Goal: Transaction & Acquisition: Purchase product/service

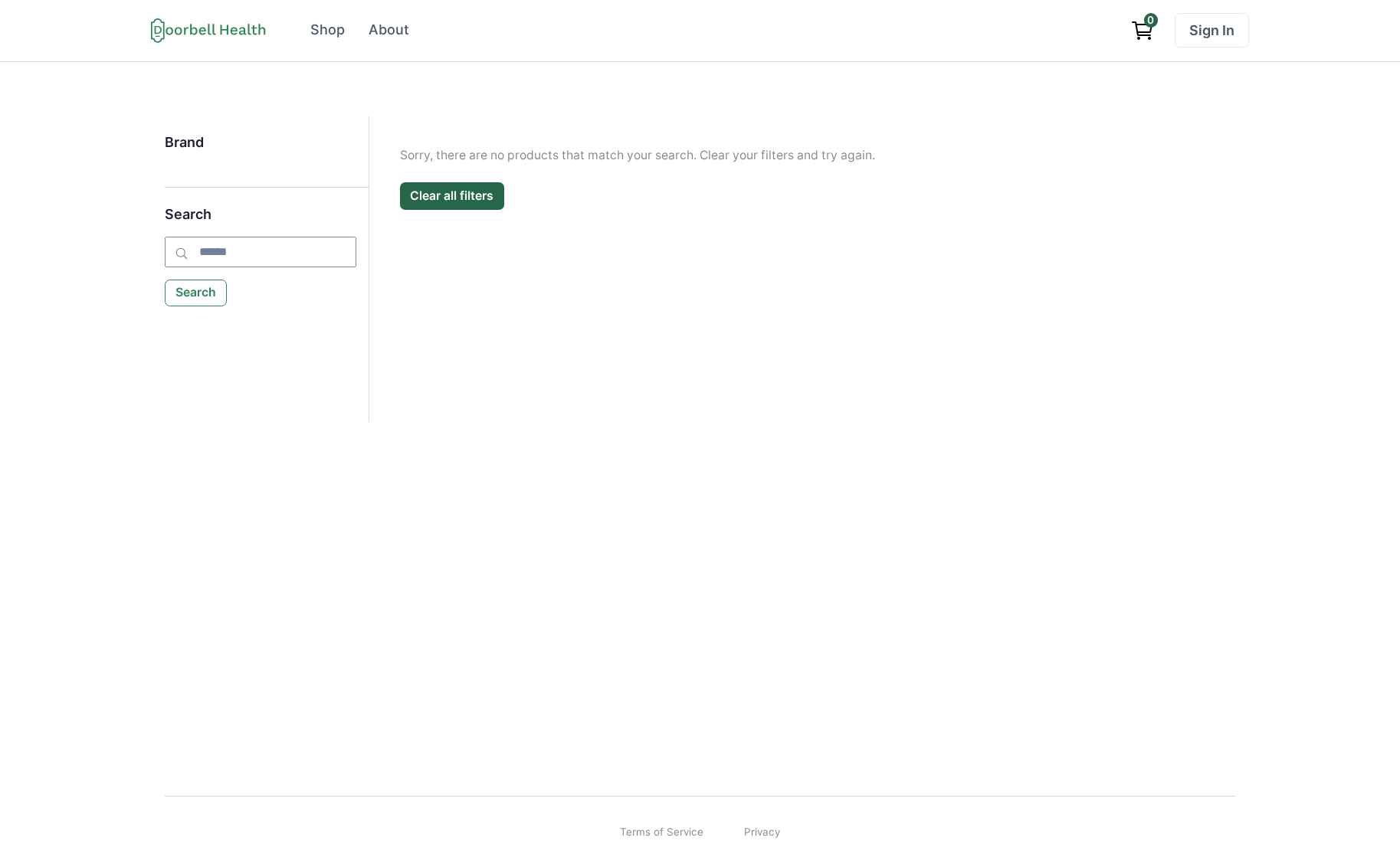
click at [548, 682] on div "Brand Search Search Filter Clear all Brand Apply Brand Sorry, there are no prod…" at bounding box center [700, 416] width 1400 height 707
click at [820, 499] on div "Brand Search Search Filter Clear all Brand Apply Brand Sorry, there are no prod…" at bounding box center [700, 416] width 1400 height 707
click at [432, 204] on button "Clear all filters" at bounding box center [452, 196] width 104 height 27
click at [455, 449] on div "Brand Search Search Filter Clear all Brand Apply Brand Sorry, there are no prod…" at bounding box center [700, 416] width 1400 height 707
click at [206, 39] on icon at bounding box center [208, 30] width 115 height 25
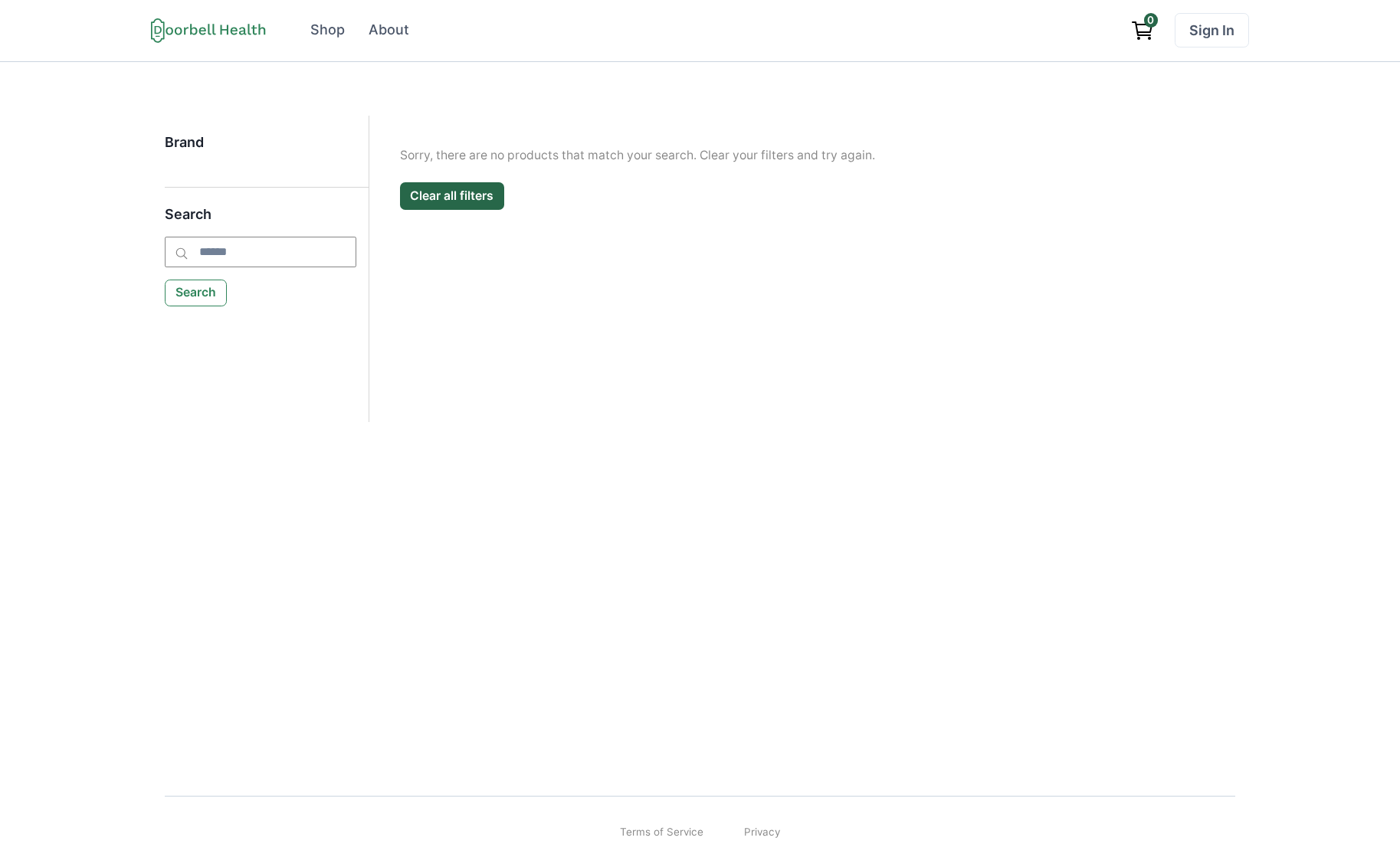
click at [207, 34] on icon at bounding box center [208, 30] width 115 height 25
